Goal: Task Accomplishment & Management: Manage account settings

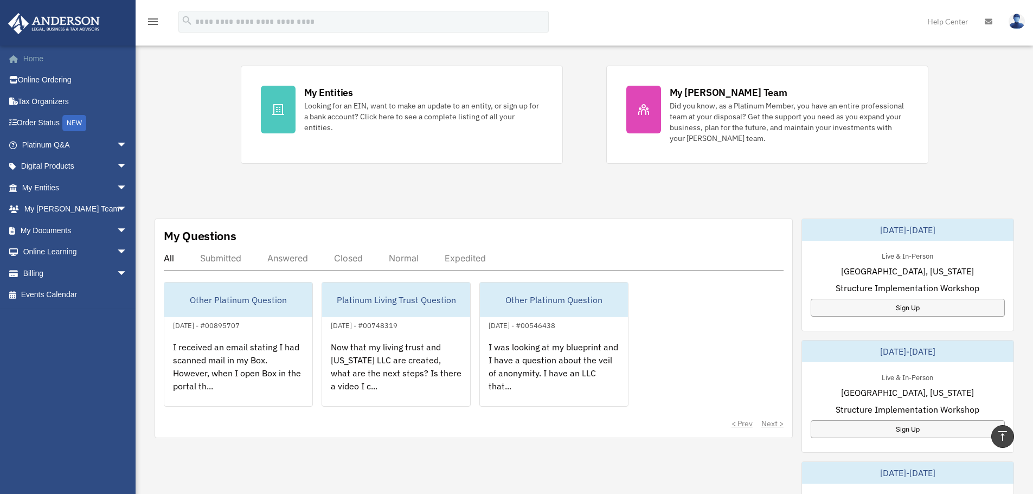
scroll to position [212, 0]
click at [30, 62] on link "Home" at bounding box center [76, 59] width 136 height 22
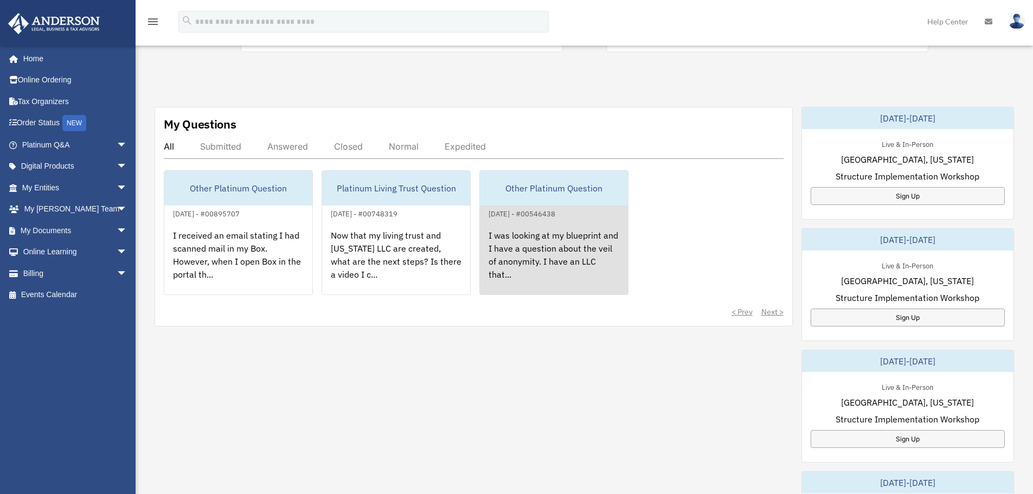
scroll to position [325, 0]
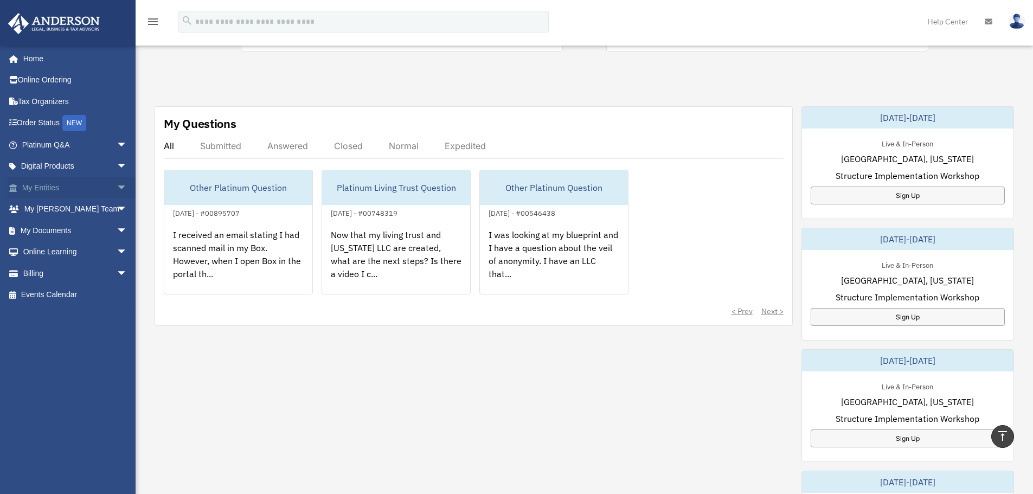
click at [54, 189] on link "My Entities arrow_drop_down" at bounding box center [76, 188] width 136 height 22
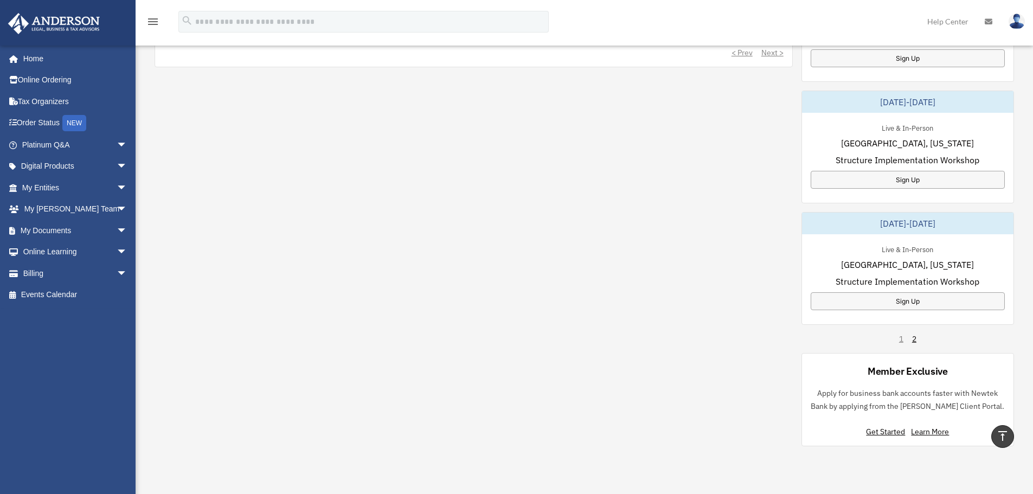
scroll to position [597, 0]
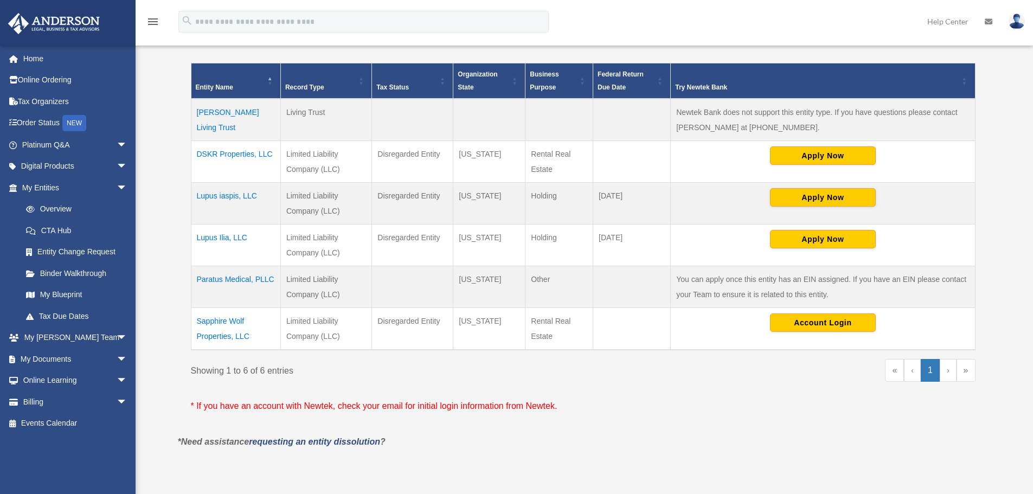
scroll to position [234, 0]
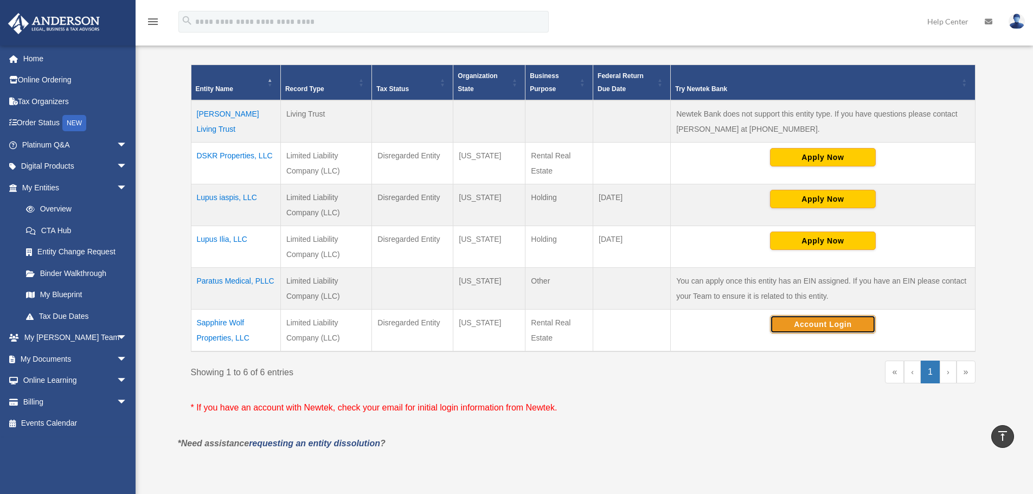
click at [819, 328] on button "Account Login" at bounding box center [823, 324] width 106 height 18
click at [56, 381] on link "Online Learning arrow_drop_down" at bounding box center [76, 381] width 136 height 22
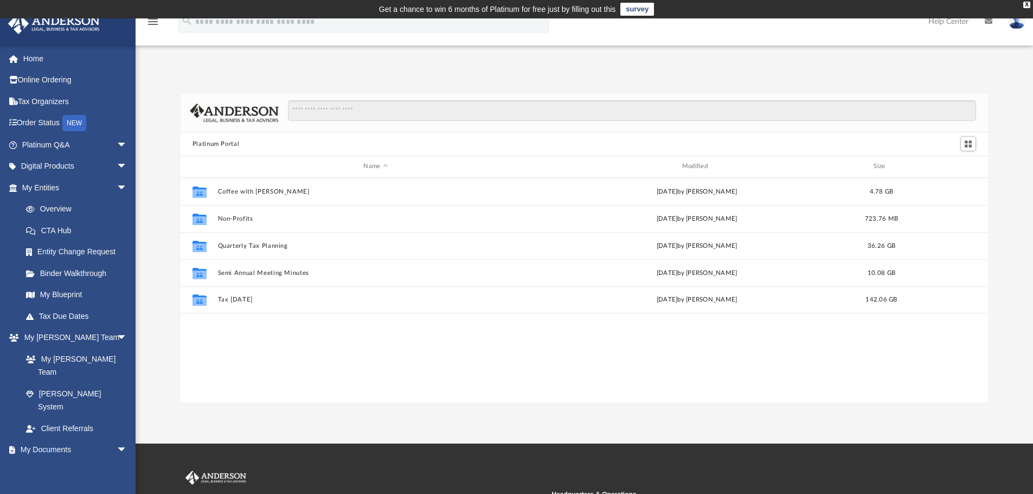
scroll to position [9, 9]
click at [1025, 5] on div "X" at bounding box center [1027, 5] width 7 height 7
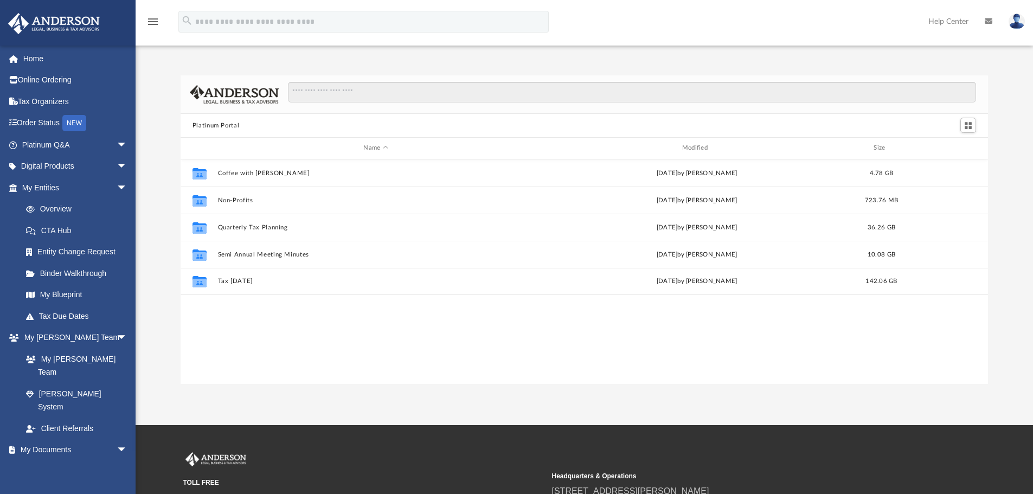
click at [1017, 22] on img at bounding box center [1017, 22] width 16 height 16
click at [821, 93] on link "Logout" at bounding box center [854, 95] width 108 height 22
